Goal: Task Accomplishment & Management: Manage account settings

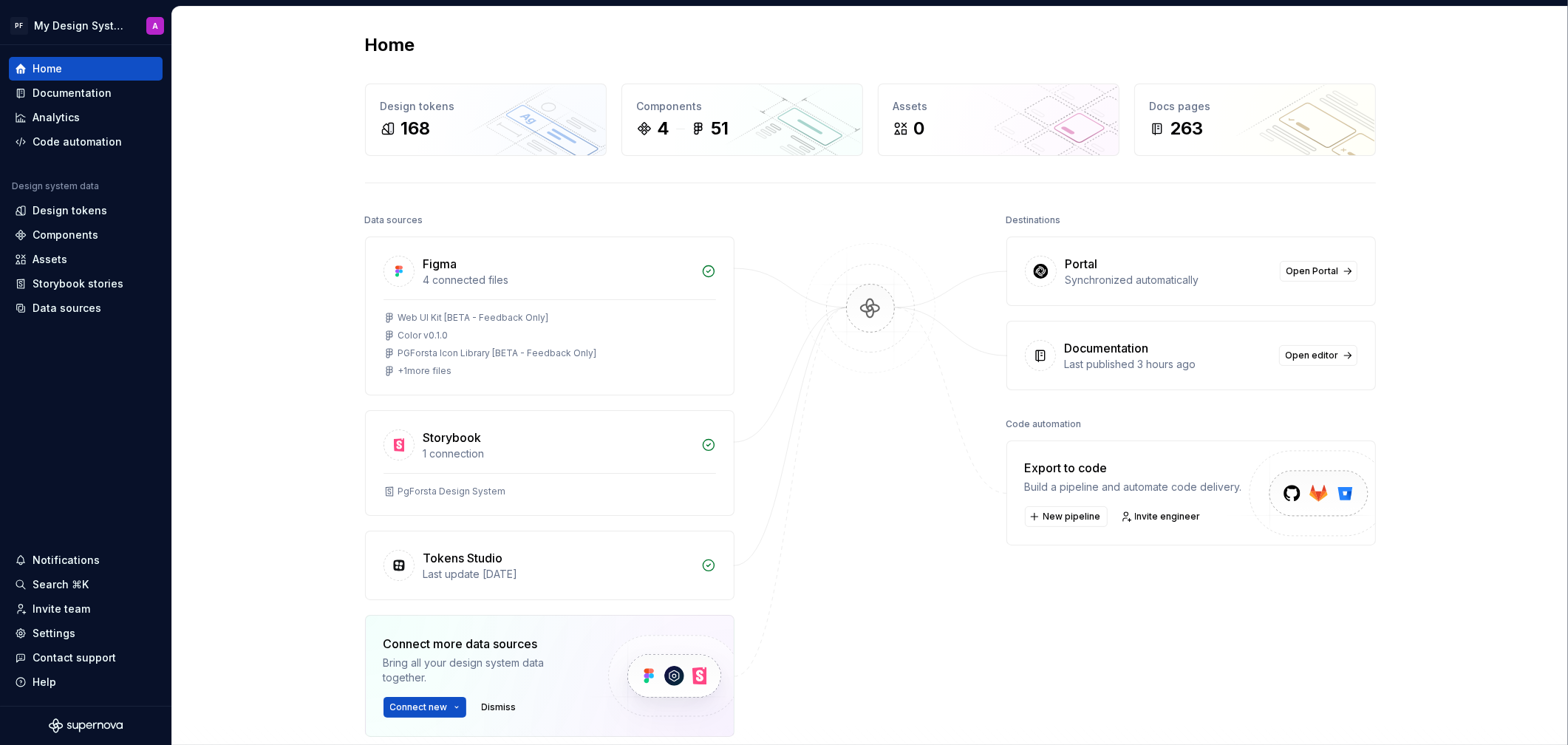
click at [1090, 261] on div "Portal" at bounding box center [1082, 264] width 33 height 18
click at [1302, 273] on span "Open Portal" at bounding box center [1313, 271] width 52 height 12
click at [50, 95] on div "Documentation" at bounding box center [72, 93] width 79 height 15
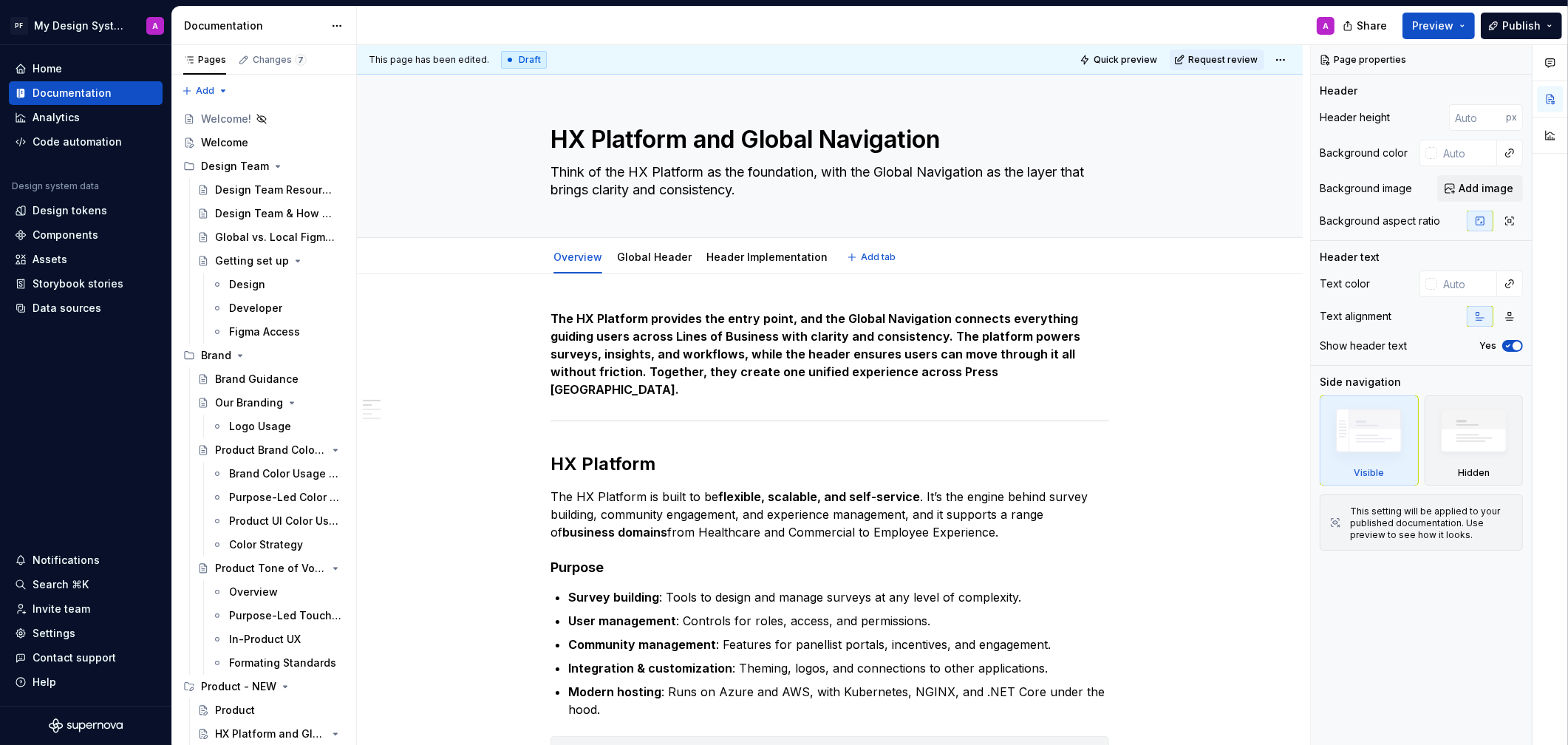
type textarea "*"
click at [58, 307] on div "Data sources" at bounding box center [67, 307] width 69 height 15
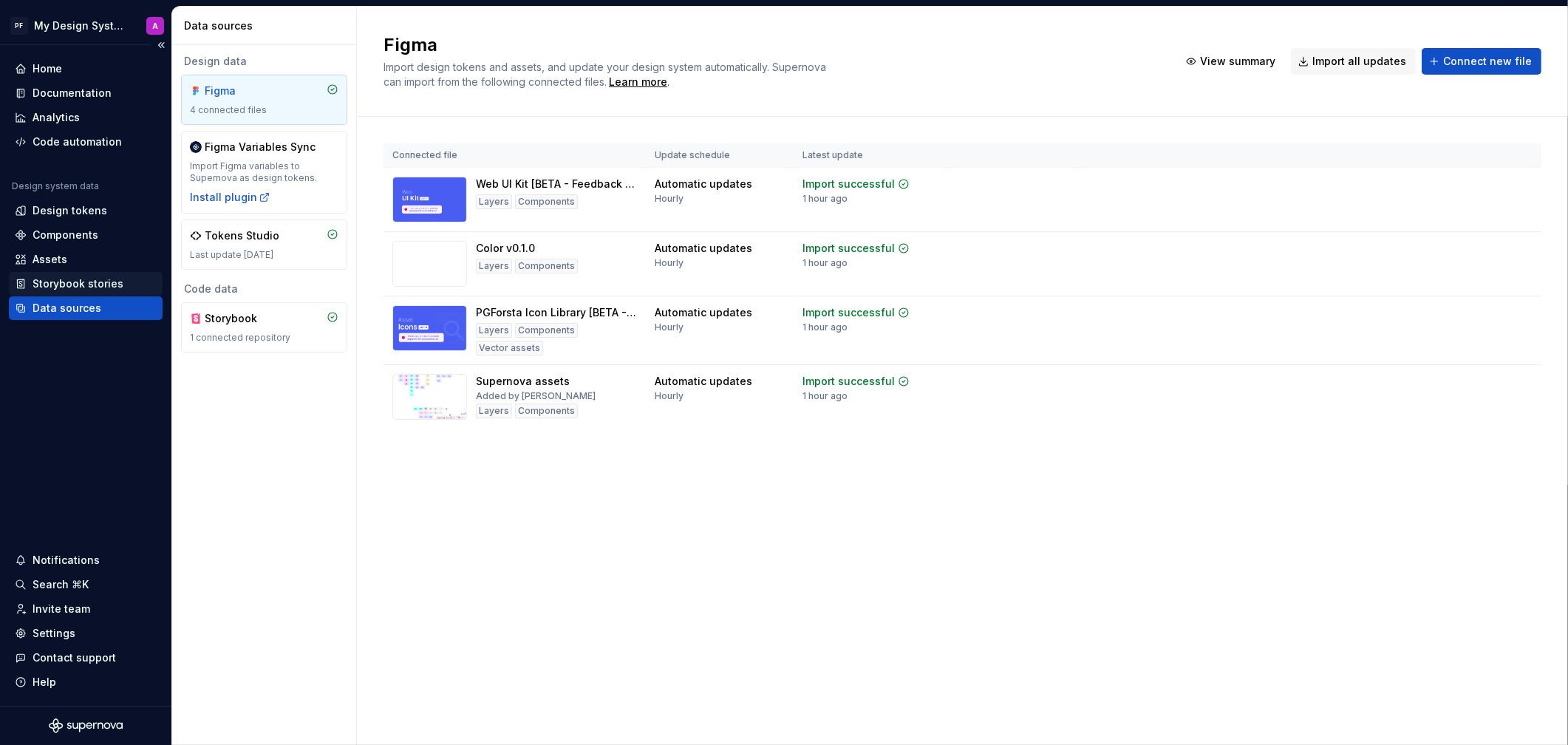
click at [69, 279] on div "Storybook stories" at bounding box center [78, 283] width 91 height 15
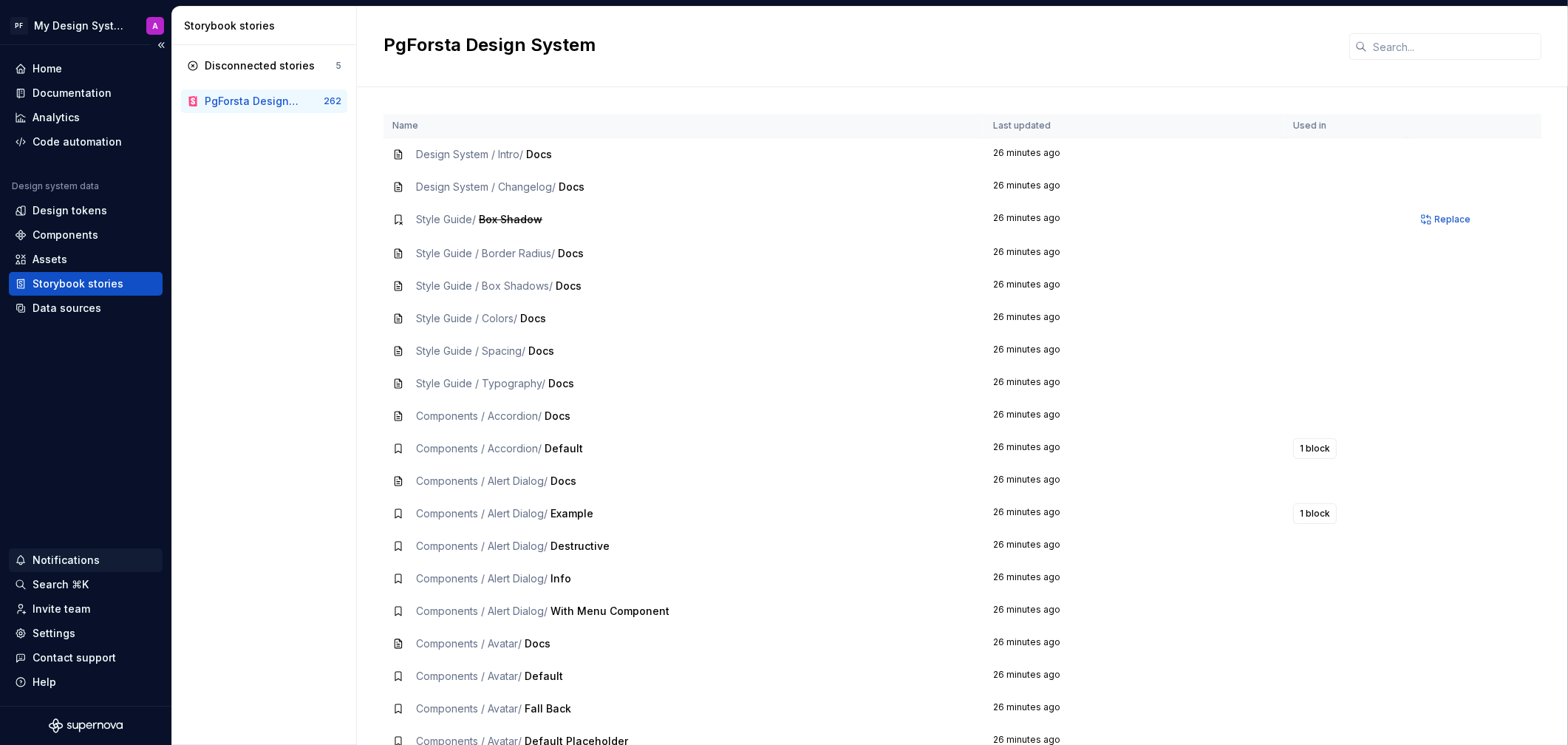
click at [93, 563] on div "Notifications" at bounding box center [66, 559] width 67 height 15
click at [66, 119] on html "PF My Design System A Home Documentation Analytics Code automation Design syste…" at bounding box center [784, 372] width 1568 height 745
click at [41, 632] on div "Settings" at bounding box center [54, 633] width 43 height 15
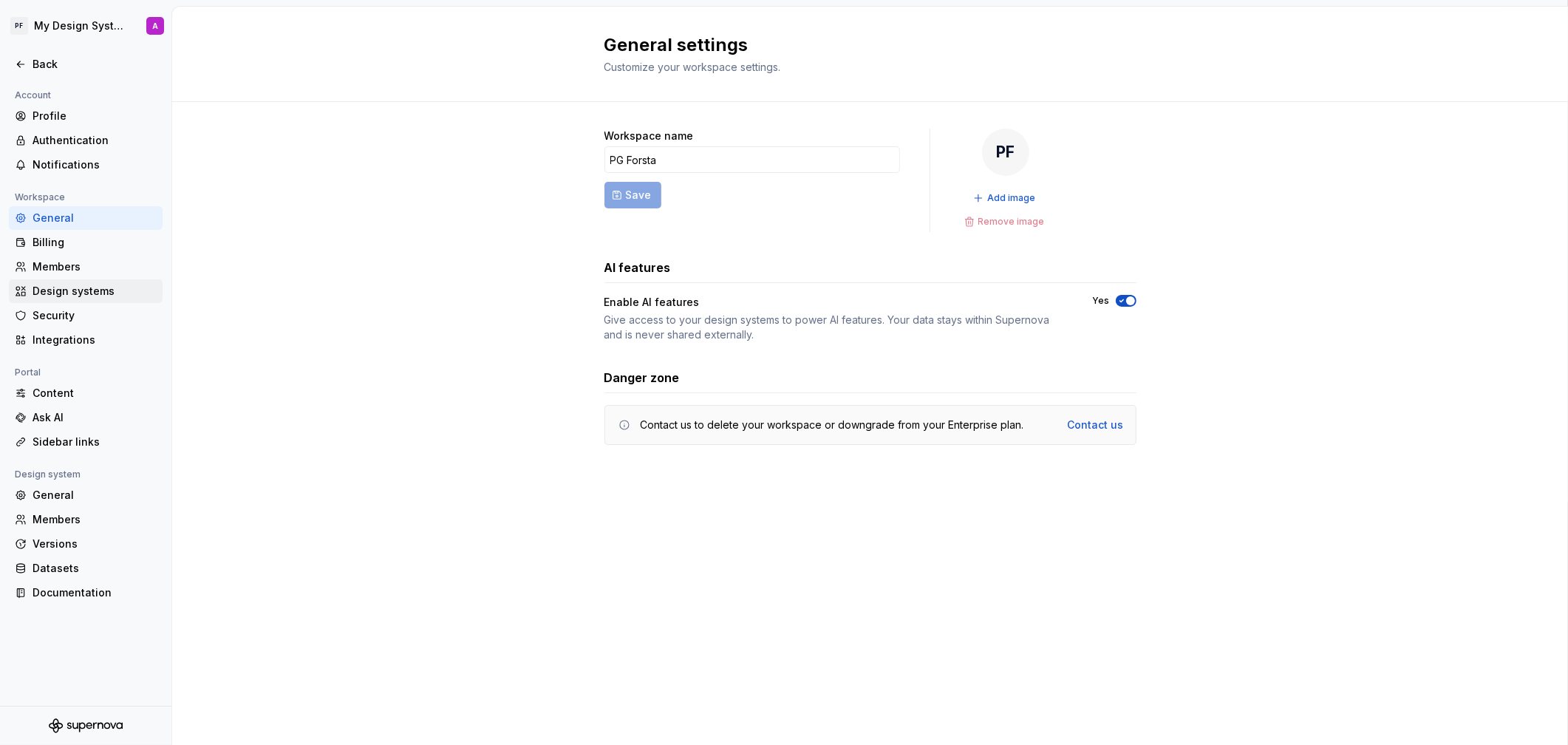
click at [91, 286] on div "Design systems" at bounding box center [94, 291] width 124 height 15
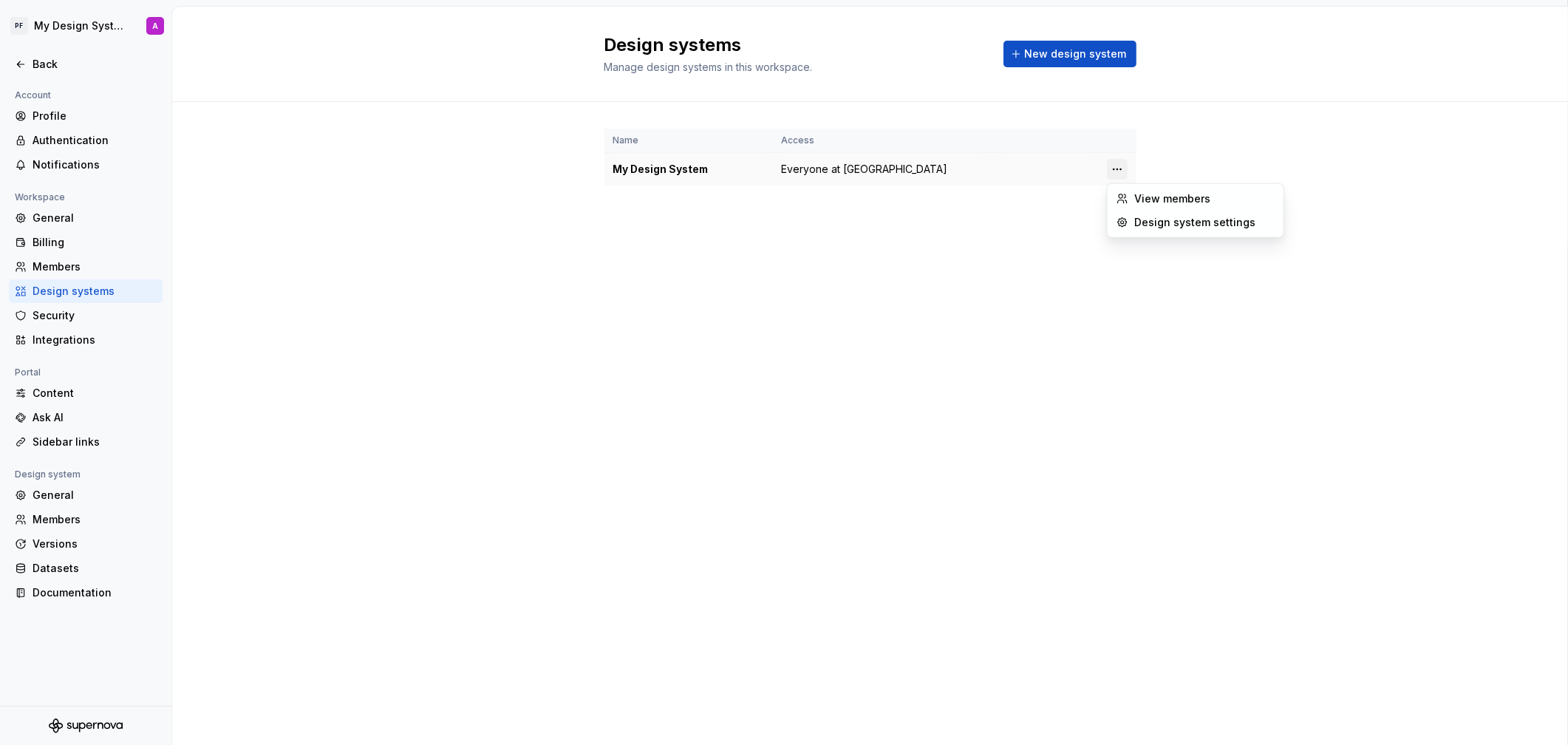
click at [1124, 171] on html "PF My Design System A Back Account Profile Authentication Notifications Workspa…" at bounding box center [784, 372] width 1568 height 745
click at [1157, 200] on div "View members" at bounding box center [1205, 198] width 140 height 15
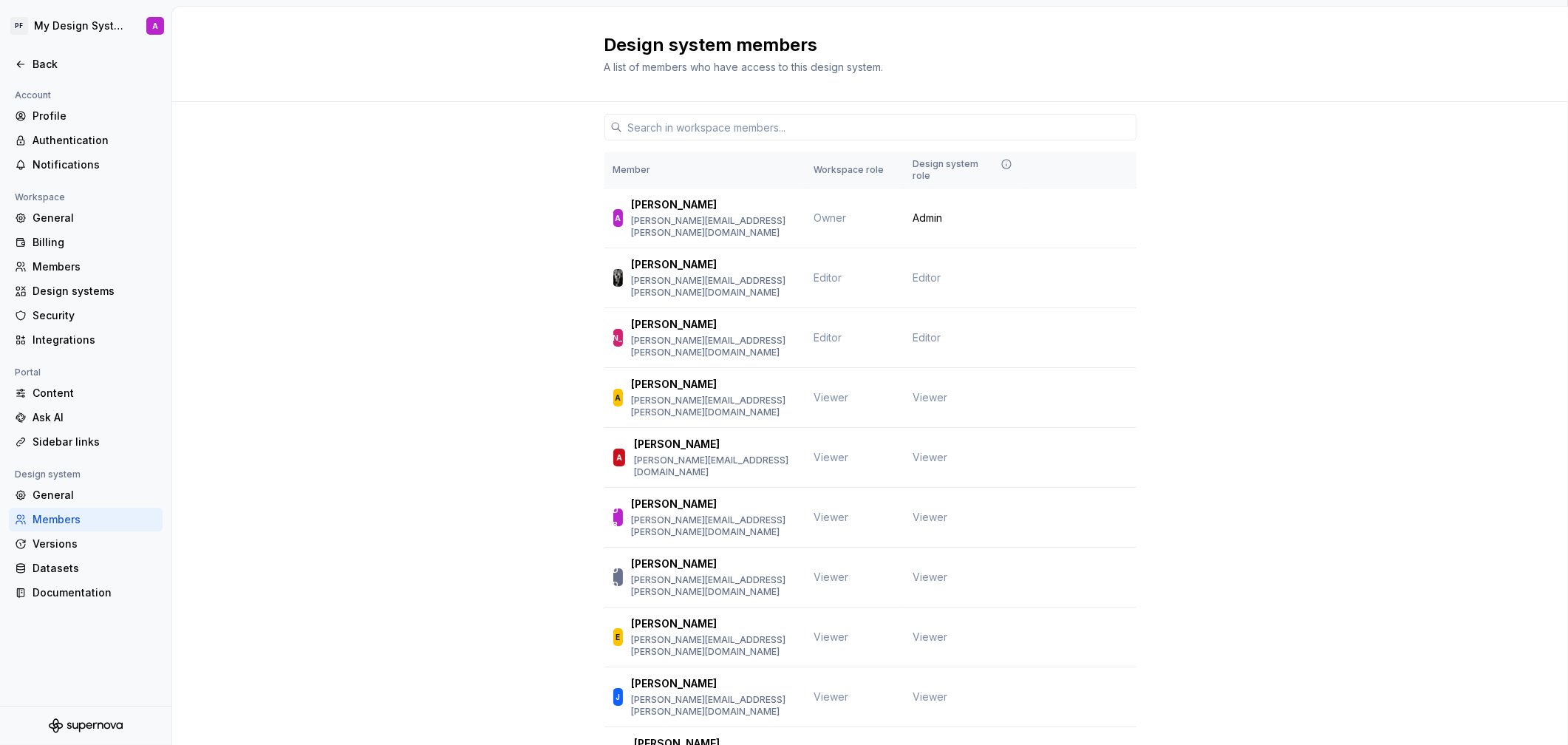
click at [357, 318] on div "Member Workspace role Design system role A Annette annette.pearcy@forsta.com Ow…" at bounding box center [870, 721] width 1396 height 1237
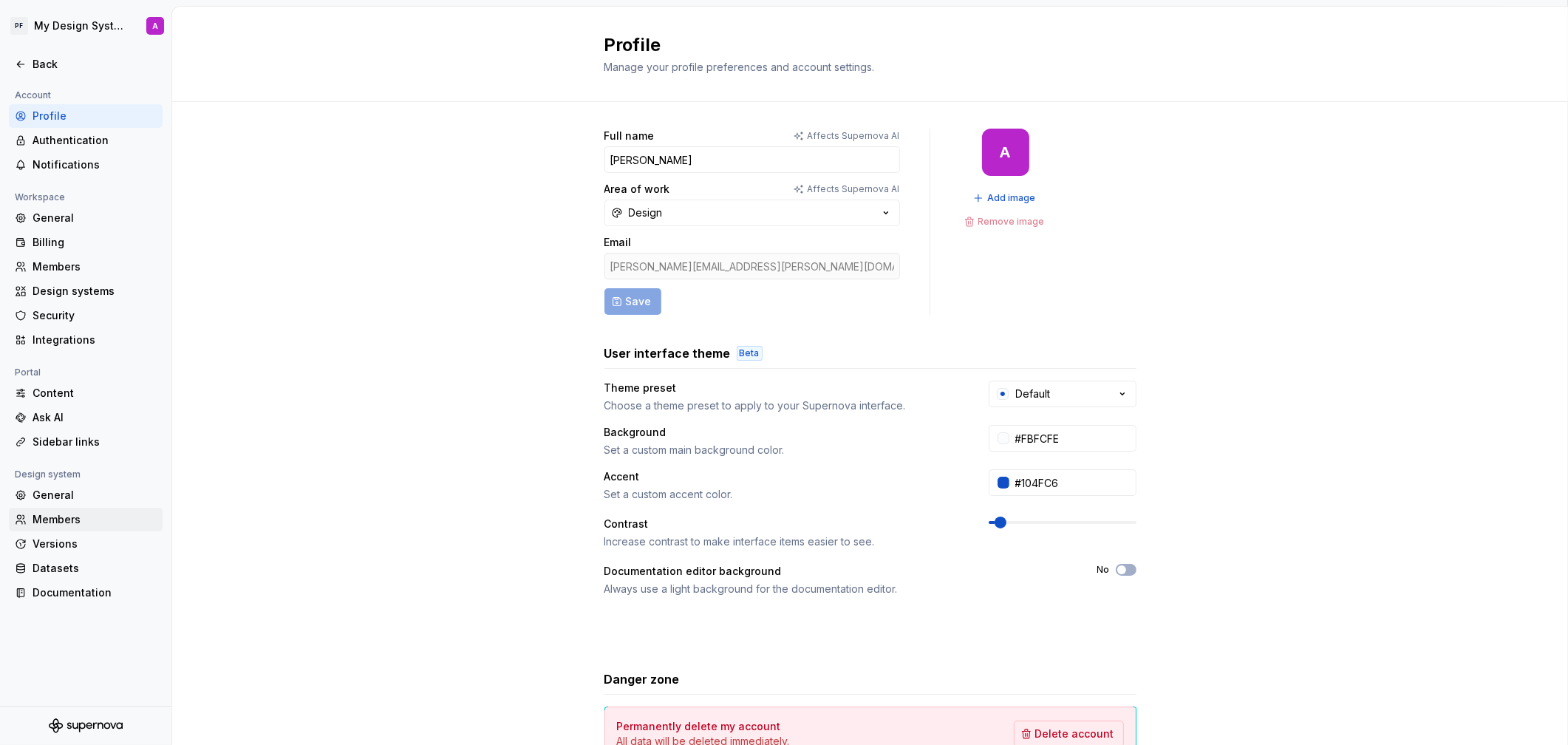
click at [62, 512] on div "Members" at bounding box center [94, 519] width 124 height 15
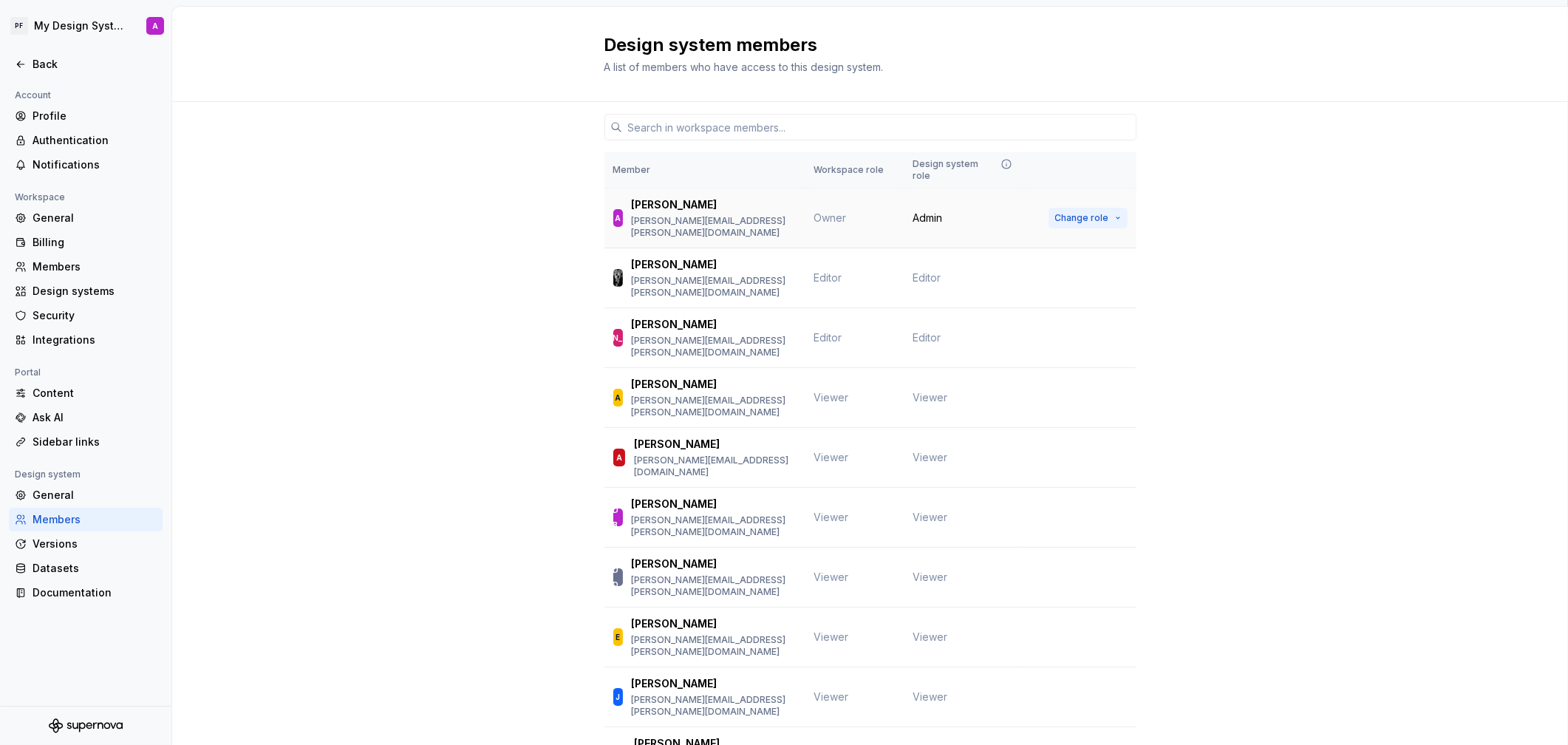
click at [1115, 208] on button "Change role" at bounding box center [1088, 218] width 79 height 21
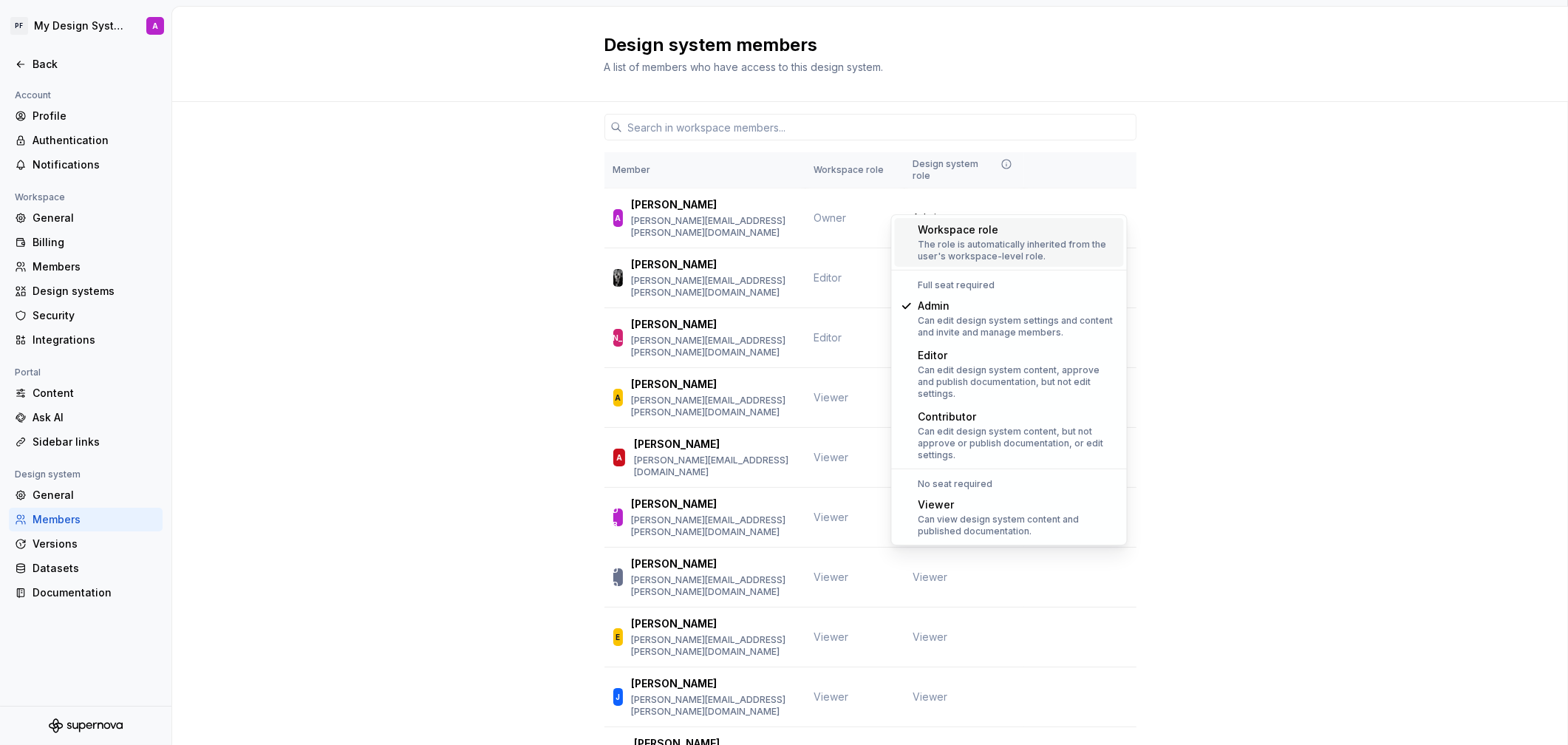
click at [1228, 202] on div "Member Workspace role Design system role A Annette annette.pearcy@forsta.com Ow…" at bounding box center [870, 721] width 1396 height 1237
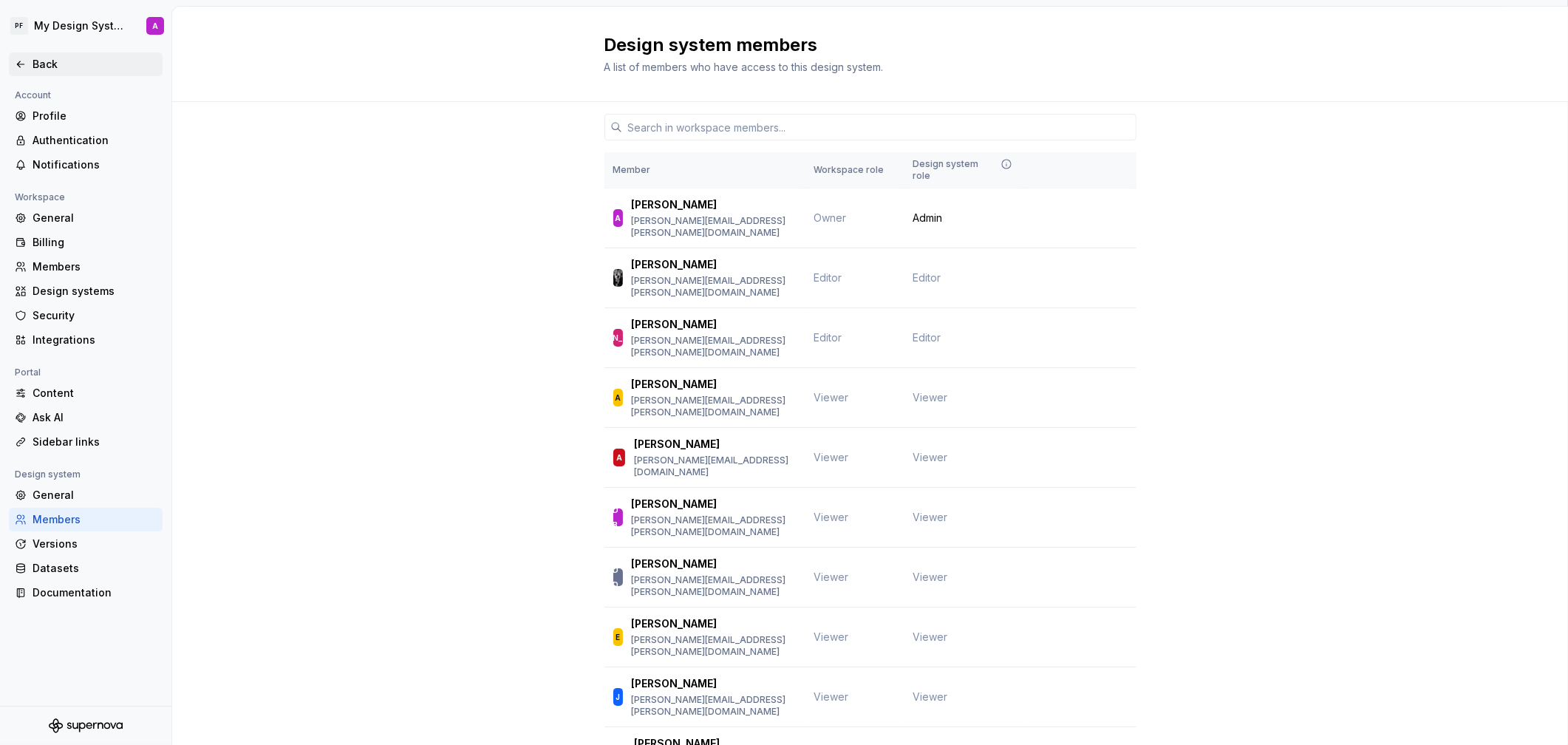
click at [46, 62] on div "Back" at bounding box center [94, 64] width 124 height 15
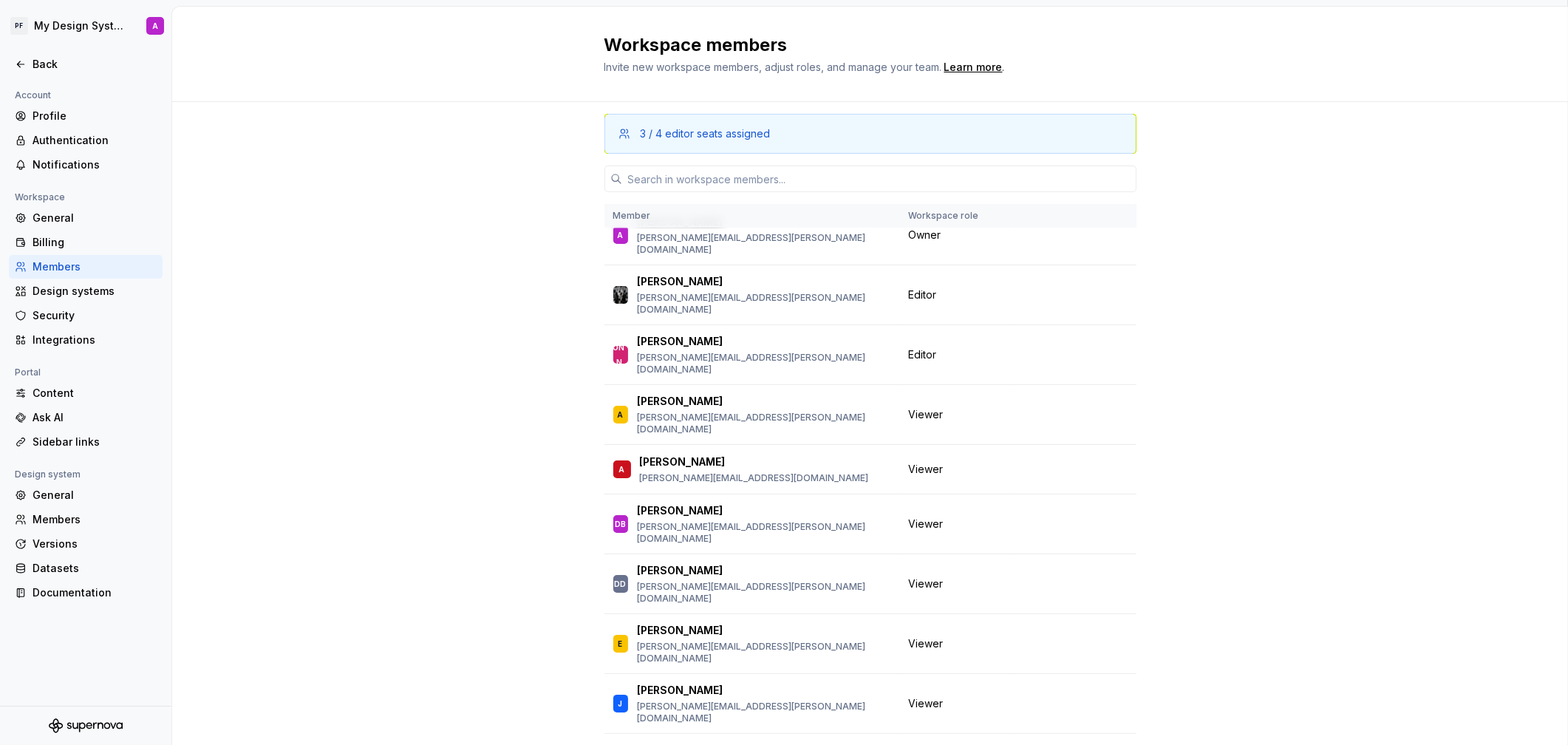
scroll to position [37, 0]
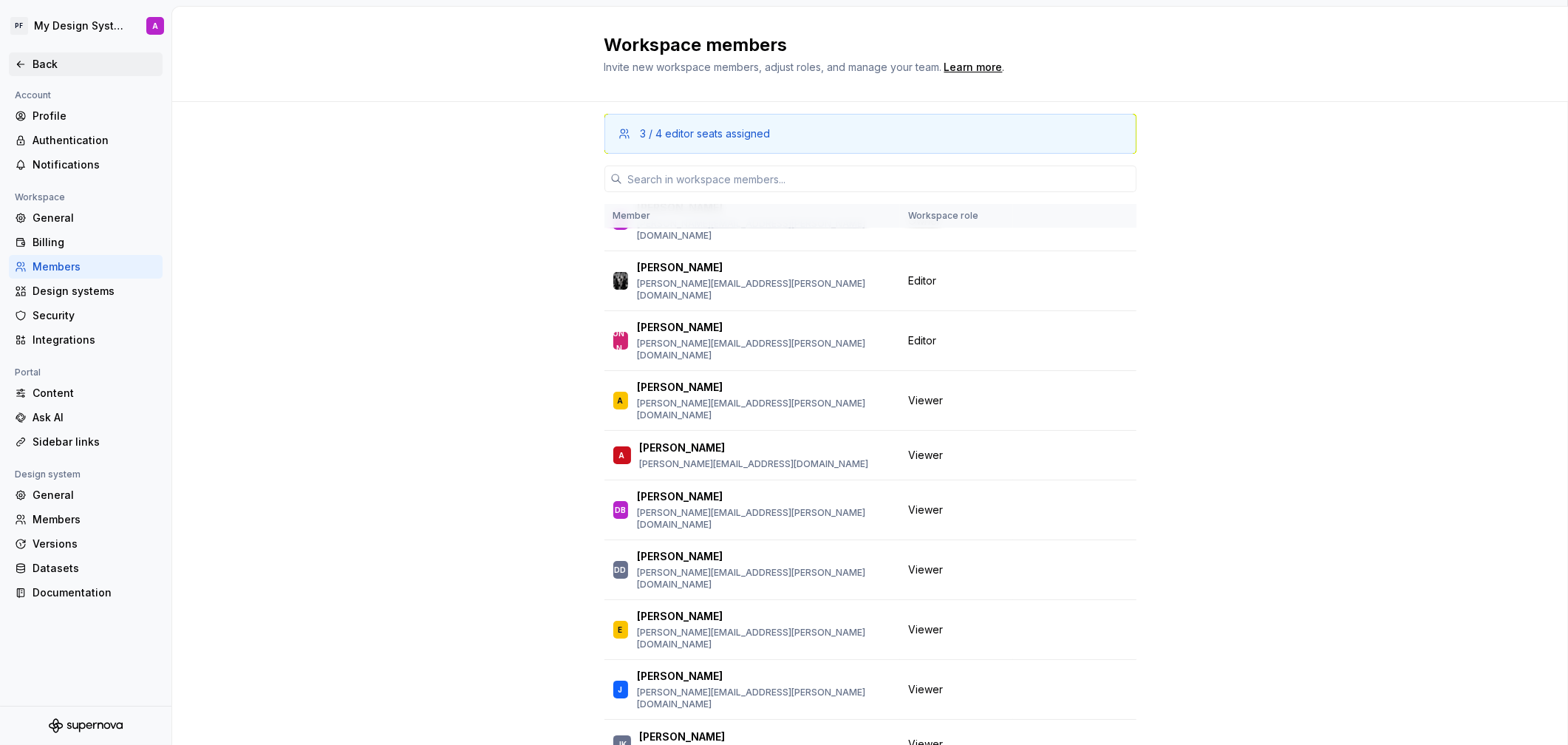
click at [37, 60] on div "Back" at bounding box center [94, 64] width 124 height 15
